Goal: Find specific page/section: Find specific page/section

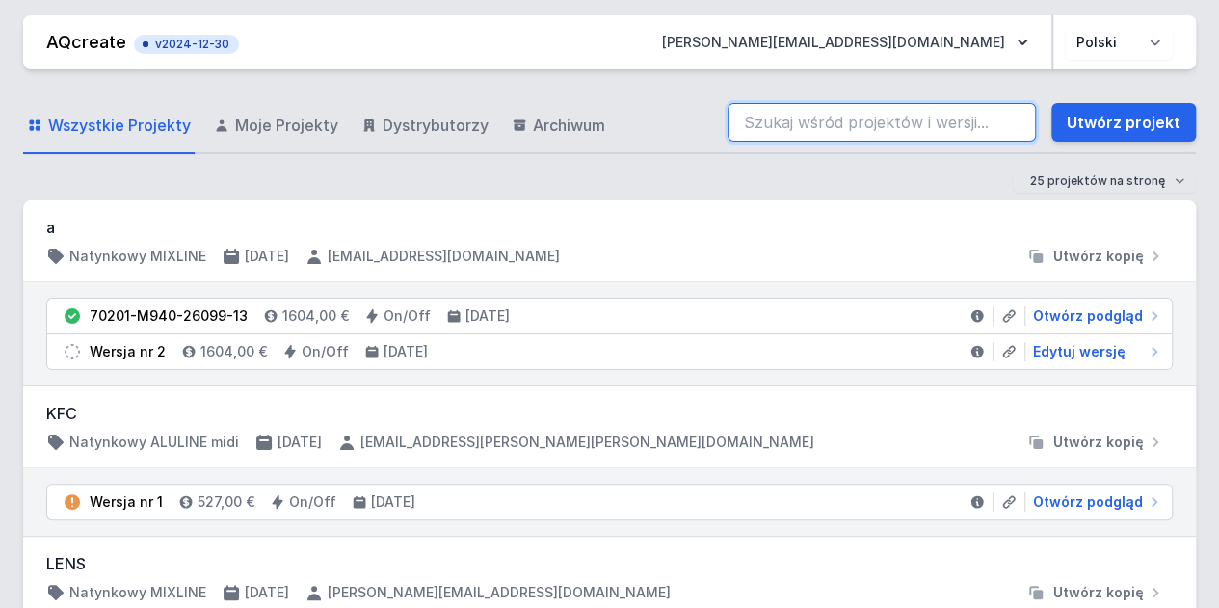
click at [861, 134] on input "search" at bounding box center [882, 122] width 308 height 39
paste input "70201-M930-24864-12"
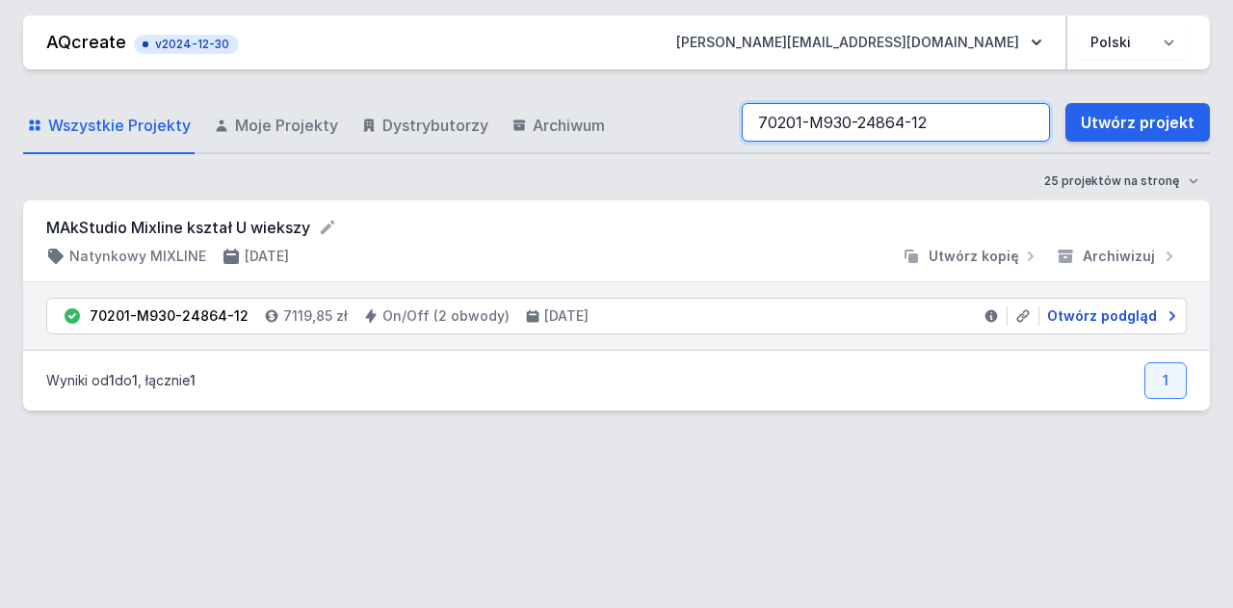
type input "70201-M930-24864-12"
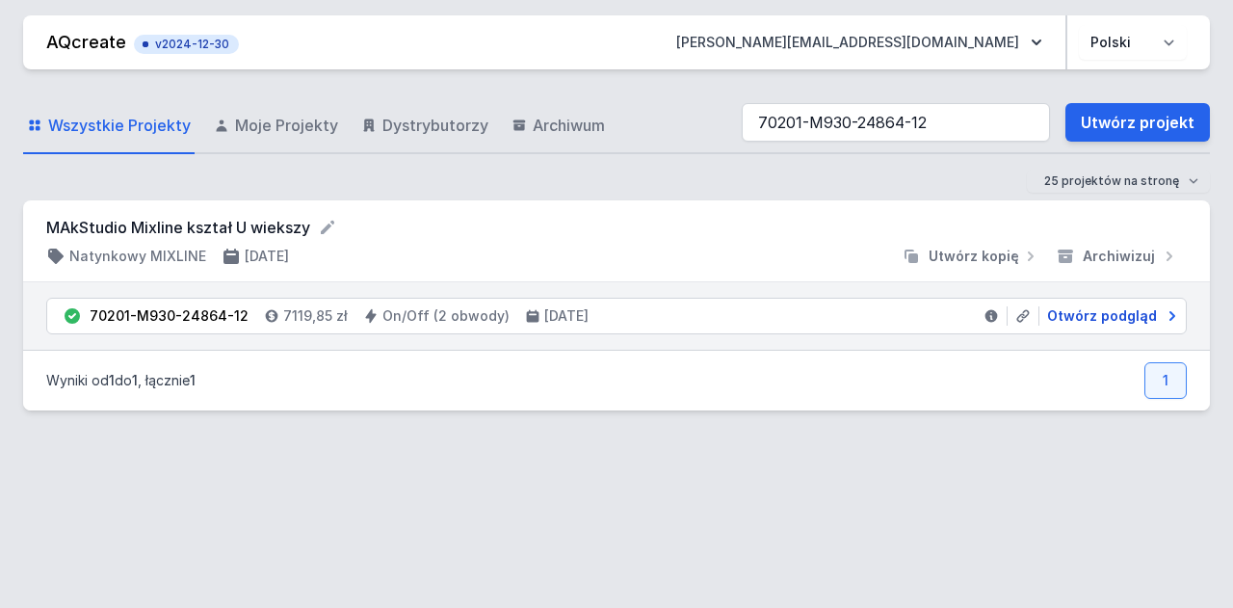
click at [1079, 312] on span "Otwórz podgląd" at bounding box center [1102, 315] width 110 height 19
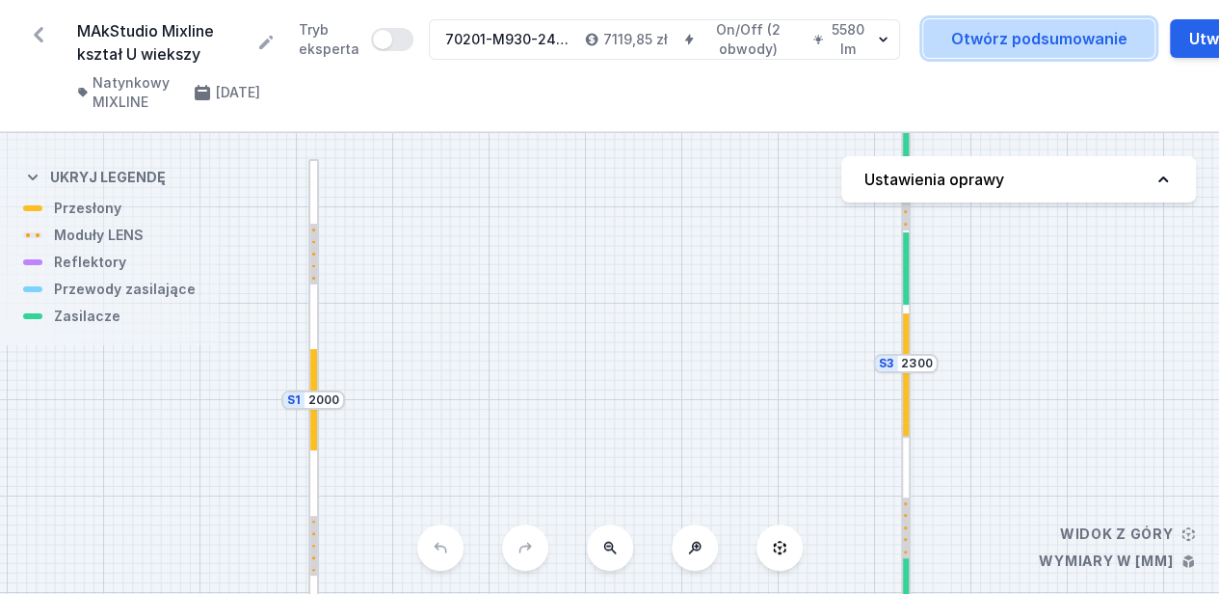
click at [1012, 51] on link "Otwórz podsumowanie" at bounding box center [1038, 38] width 231 height 39
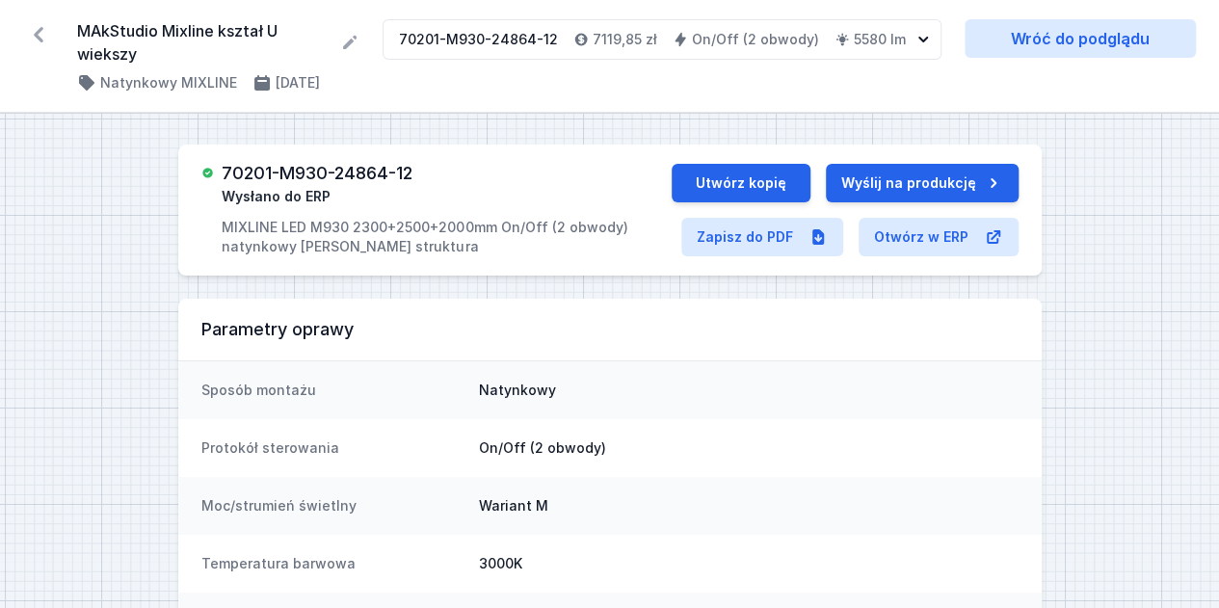
click at [44, 43] on icon at bounding box center [38, 34] width 31 height 31
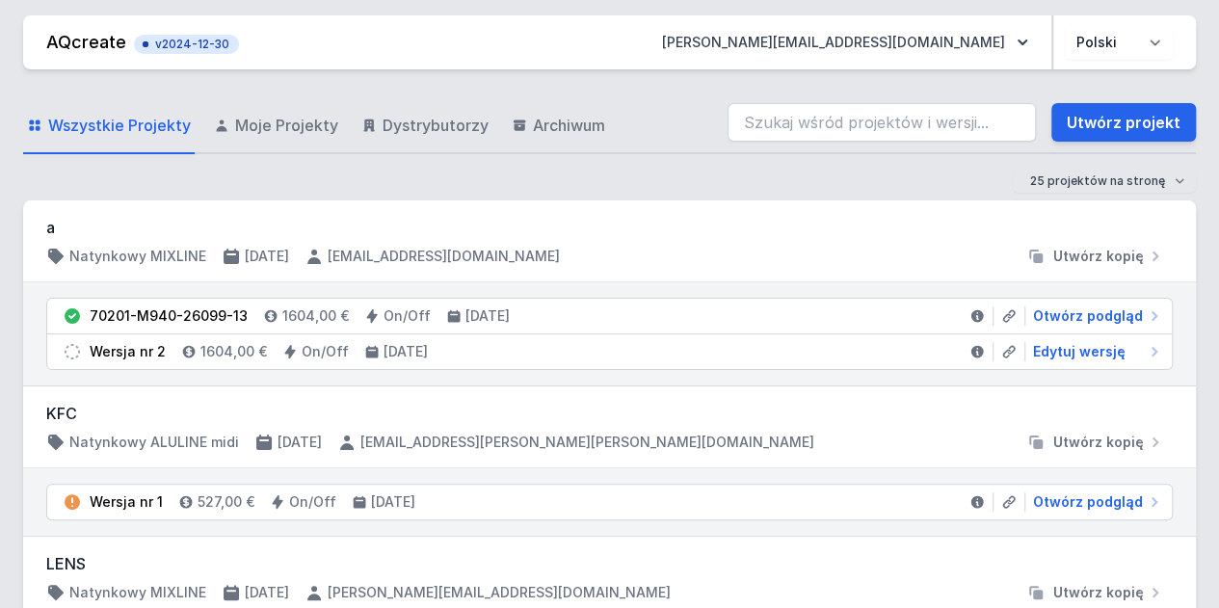
click at [44, 43] on nav "AQcreate v2024-12-30 [PERSON_NAME][EMAIL_ADDRESS][DOMAIN_NAME] Polski English" at bounding box center [609, 42] width 1173 height 54
